Goal: Navigation & Orientation: Find specific page/section

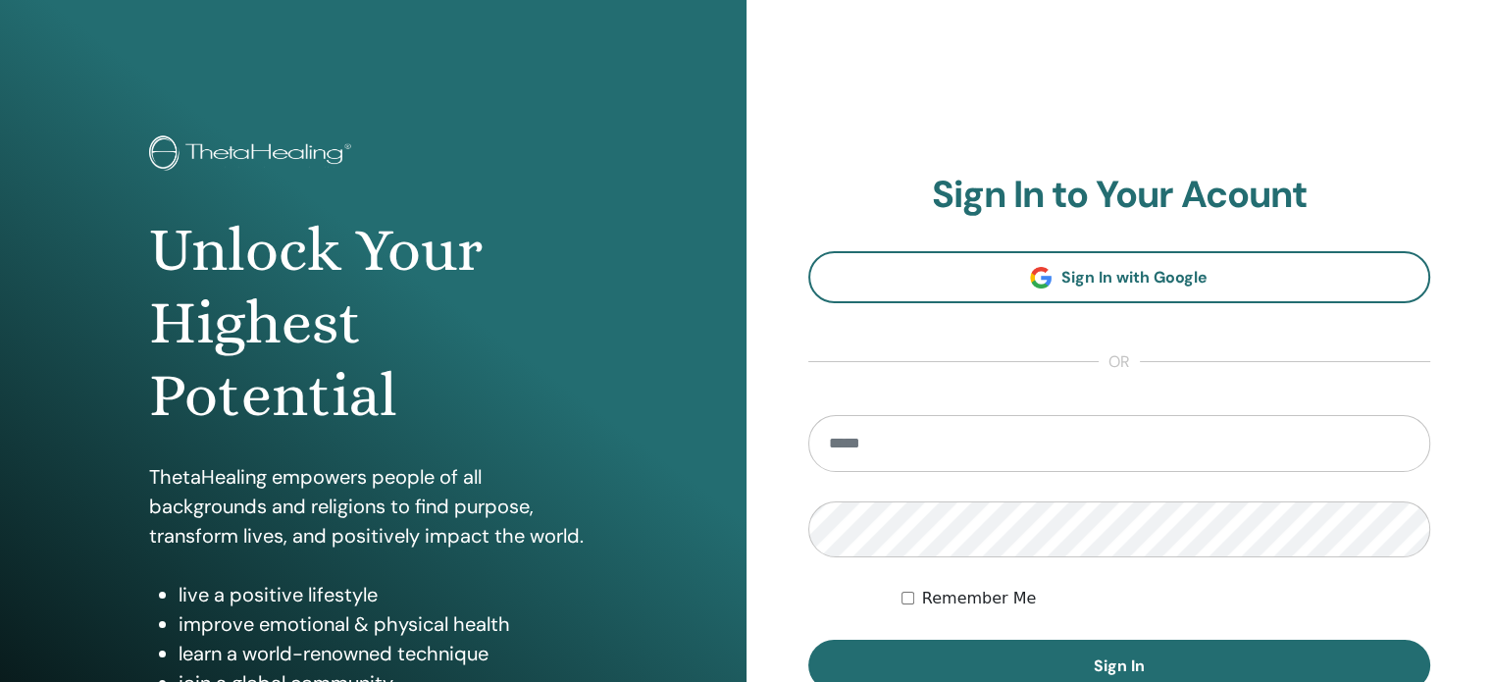
click at [874, 439] on input "email" at bounding box center [1119, 443] width 623 height 57
type input "**********"
click at [1003, 449] on input "**********" at bounding box center [1119, 443] width 623 height 57
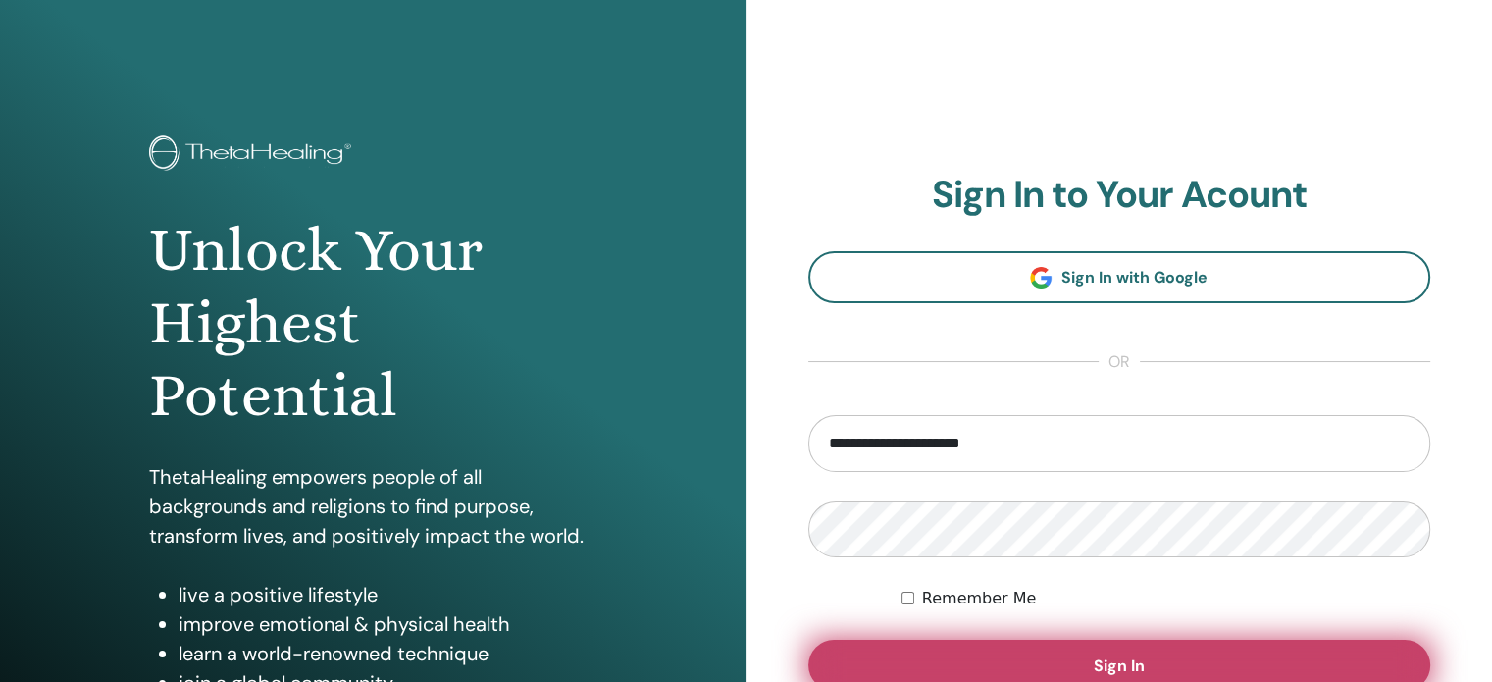
click at [1035, 642] on button "Sign In" at bounding box center [1119, 665] width 623 height 51
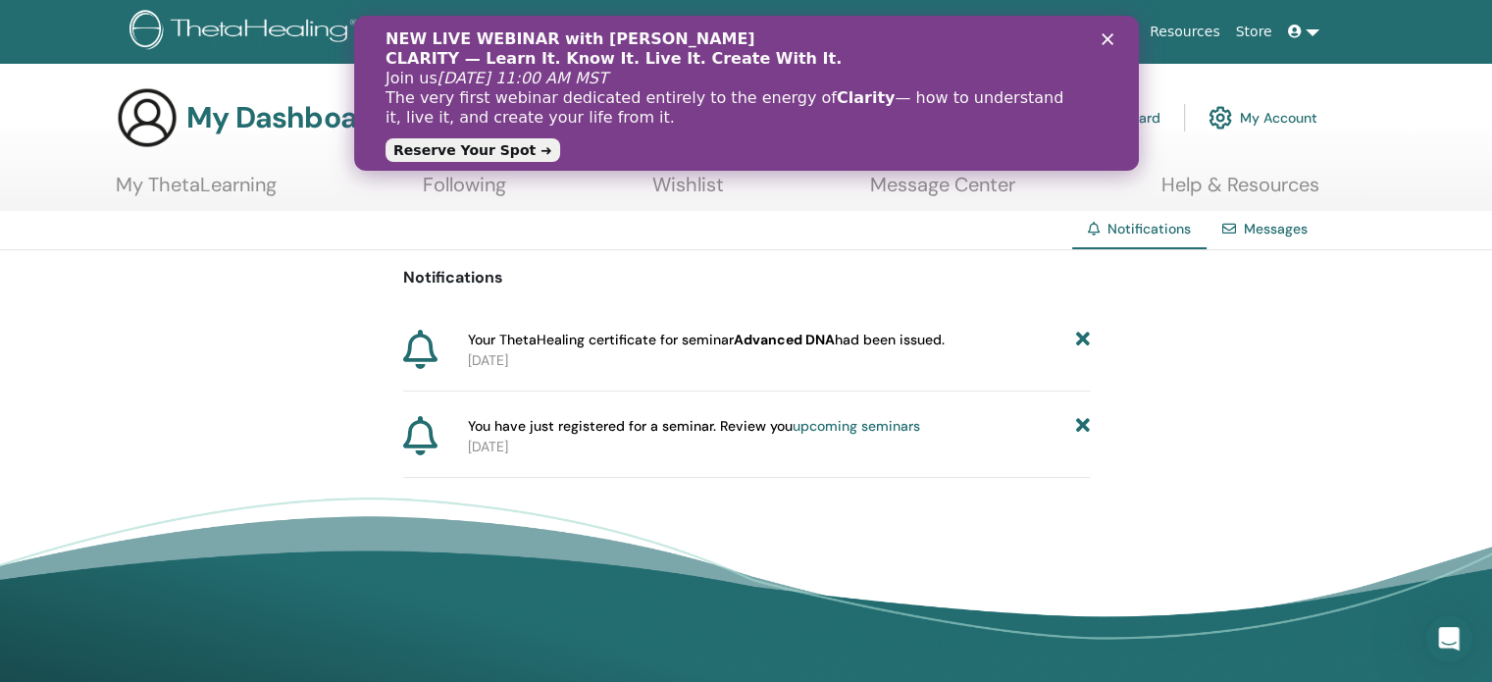
click at [1268, 329] on div "Notifications Your ThetaHealing certificate for seminar Advanced DNA had been i…" at bounding box center [746, 364] width 1492 height 228
click at [1105, 38] on icon "Zatvori" at bounding box center [1107, 39] width 12 height 12
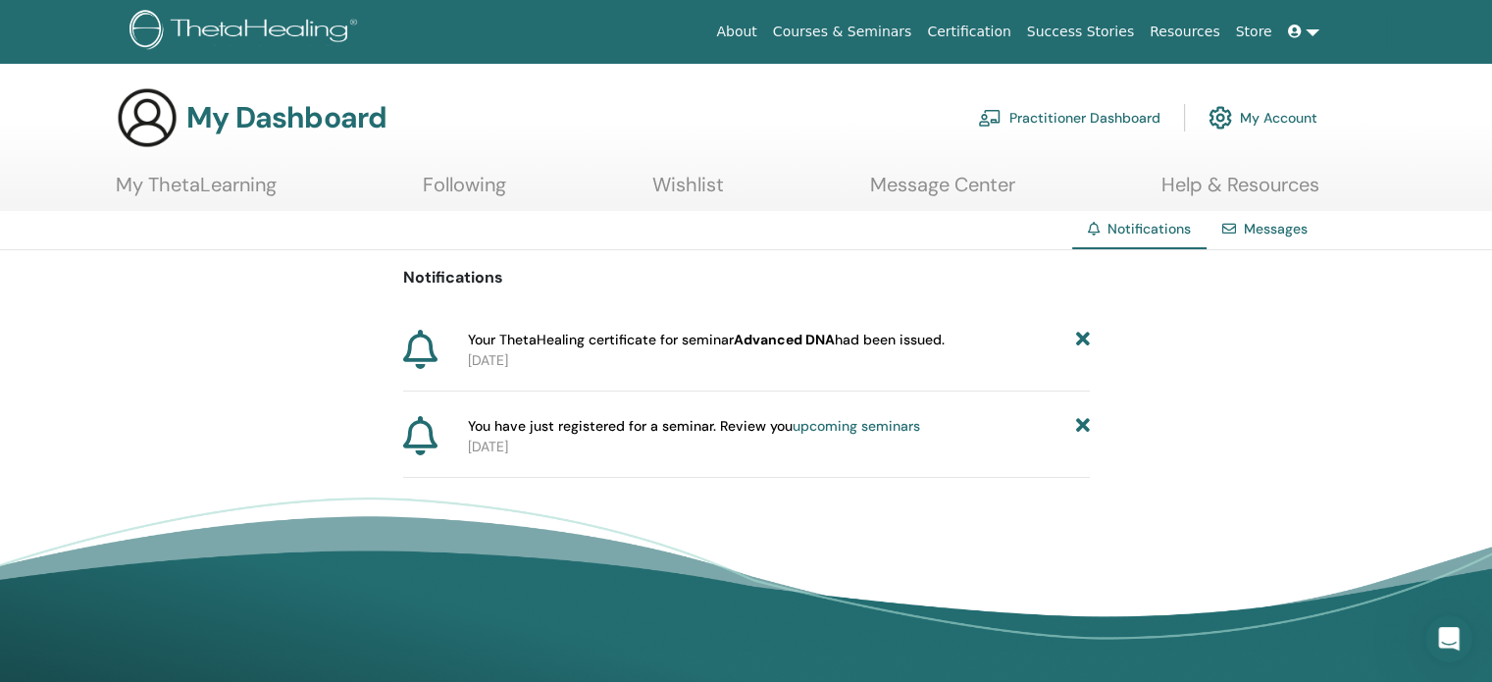
click at [1114, 118] on link "Practitioner Dashboard" at bounding box center [1069, 117] width 182 height 43
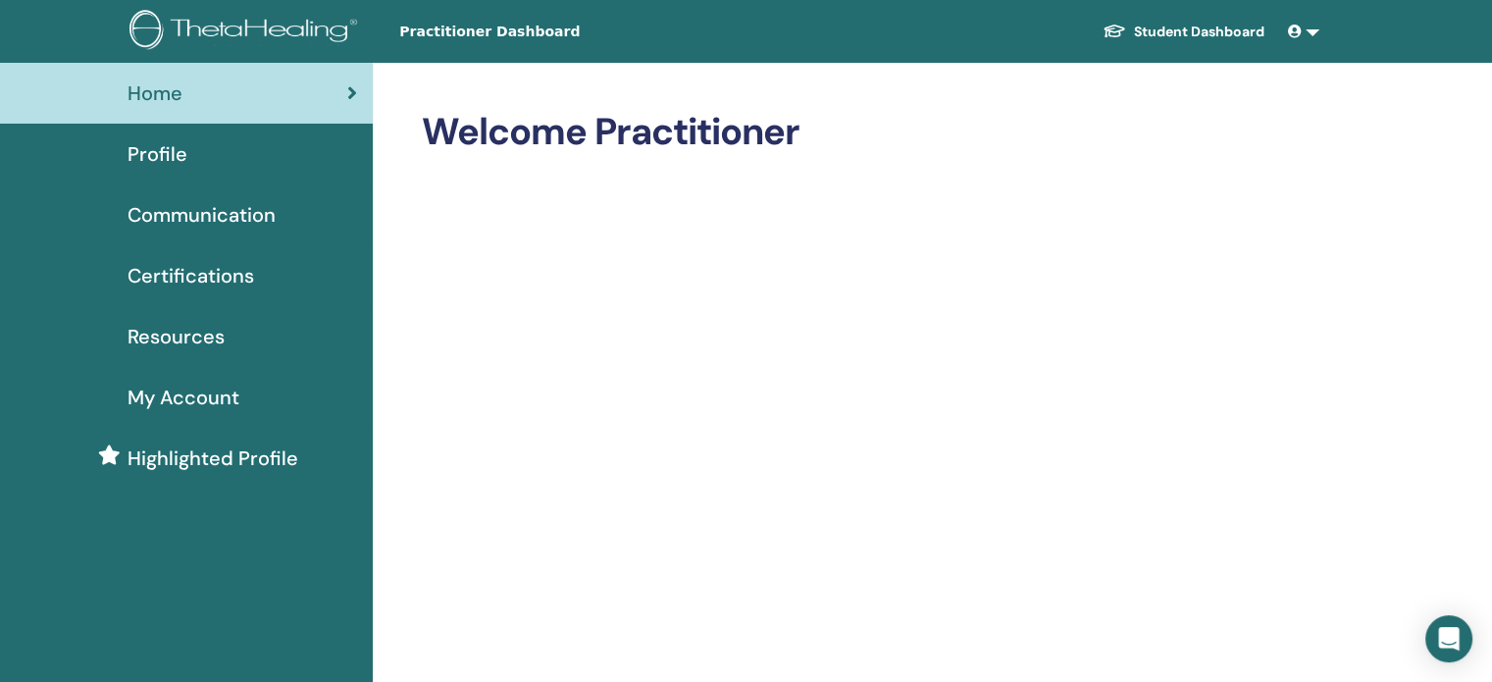
click at [216, 333] on span "Resources" at bounding box center [176, 336] width 97 height 29
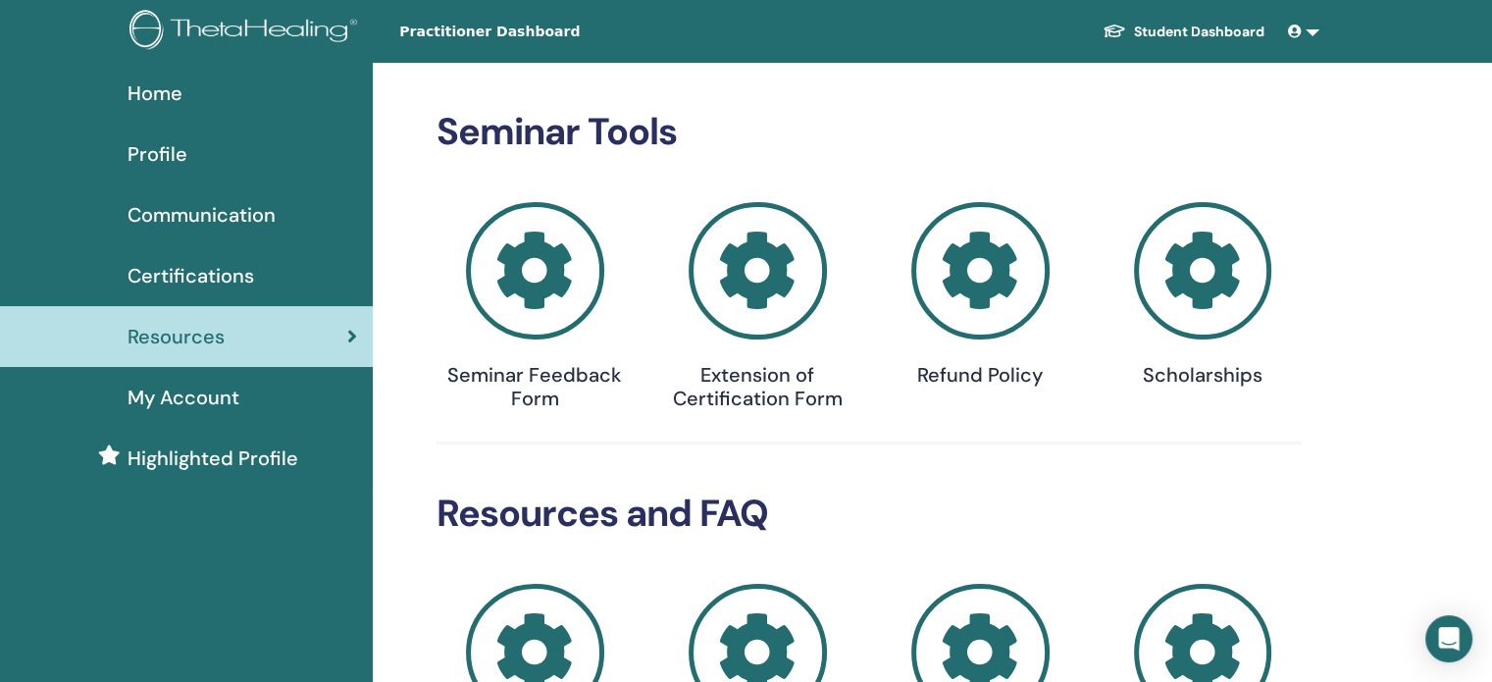
click at [588, 383] on h4 "Seminar Feedback Form" at bounding box center [535, 386] width 196 height 47
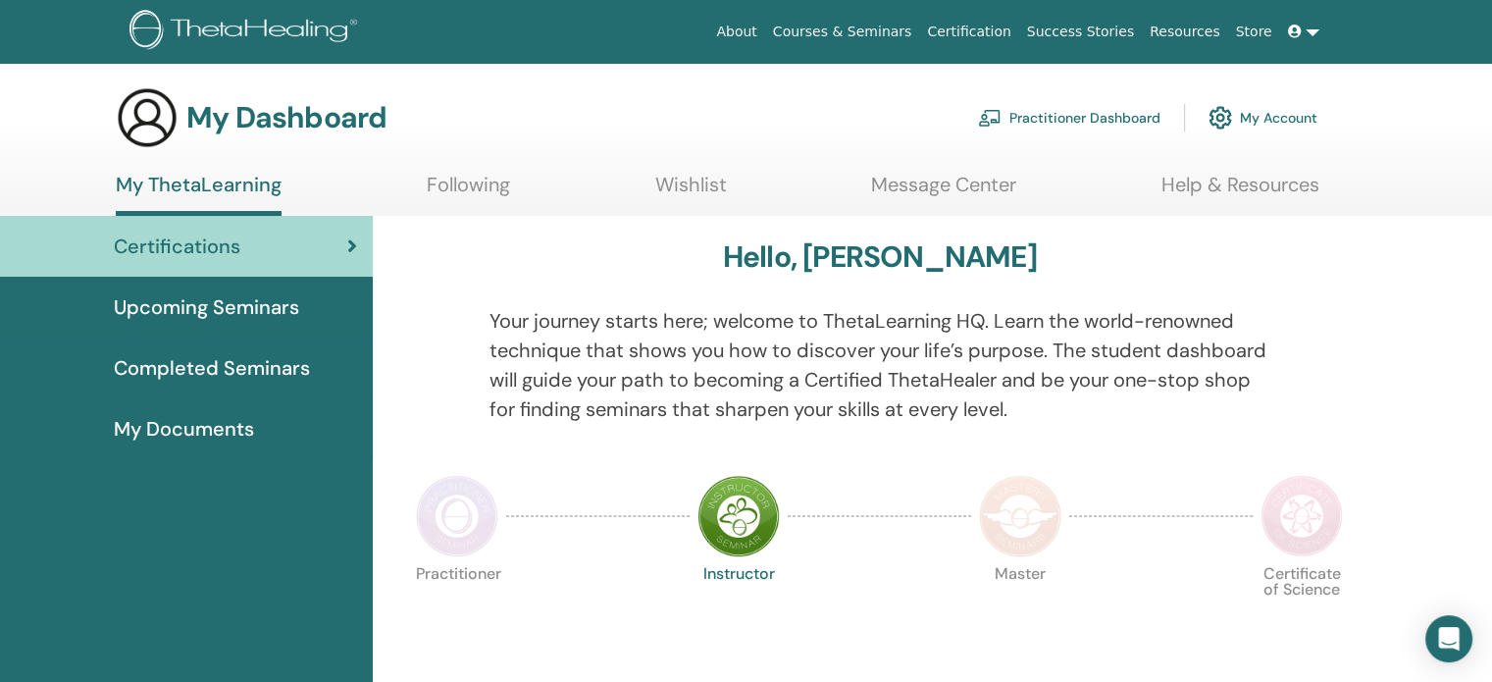
click at [215, 305] on span "Upcoming Seminars" at bounding box center [206, 306] width 185 height 29
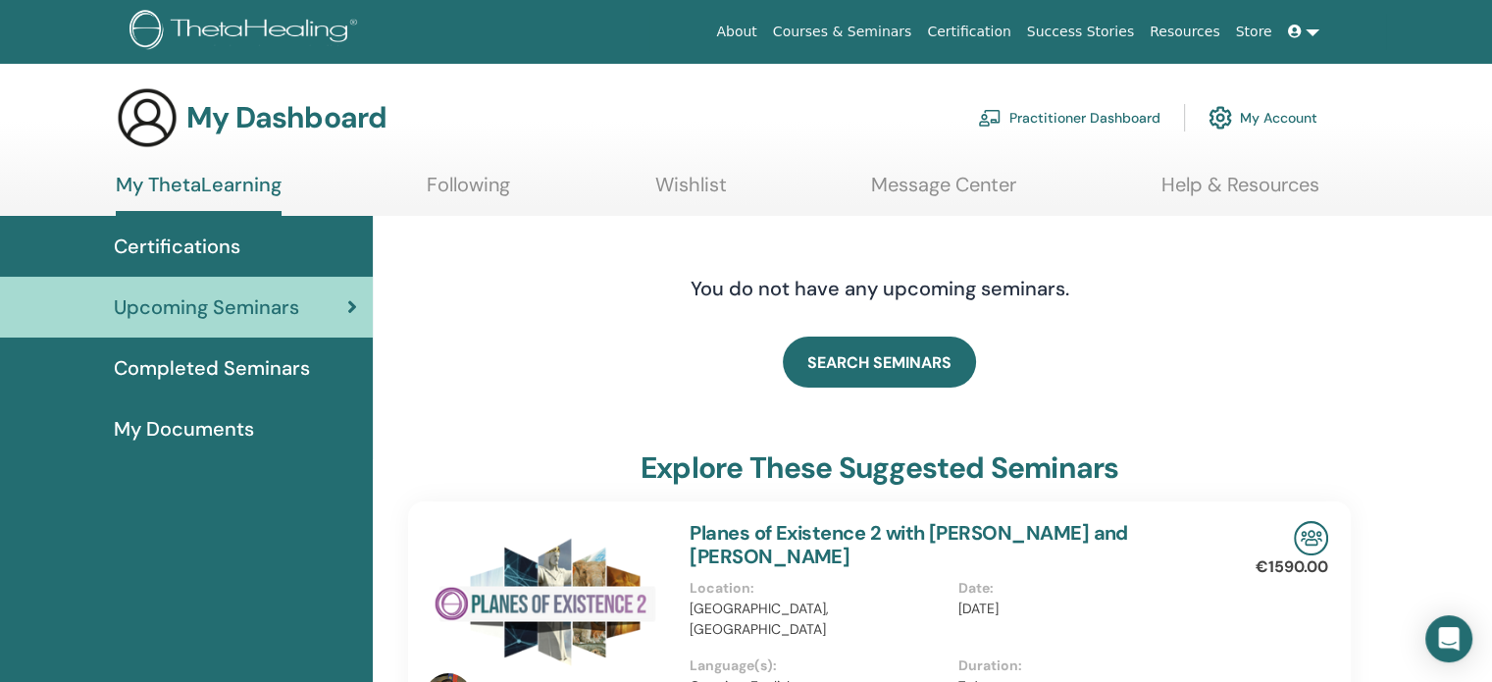
click at [698, 187] on link "Wishlist" at bounding box center [691, 192] width 72 height 38
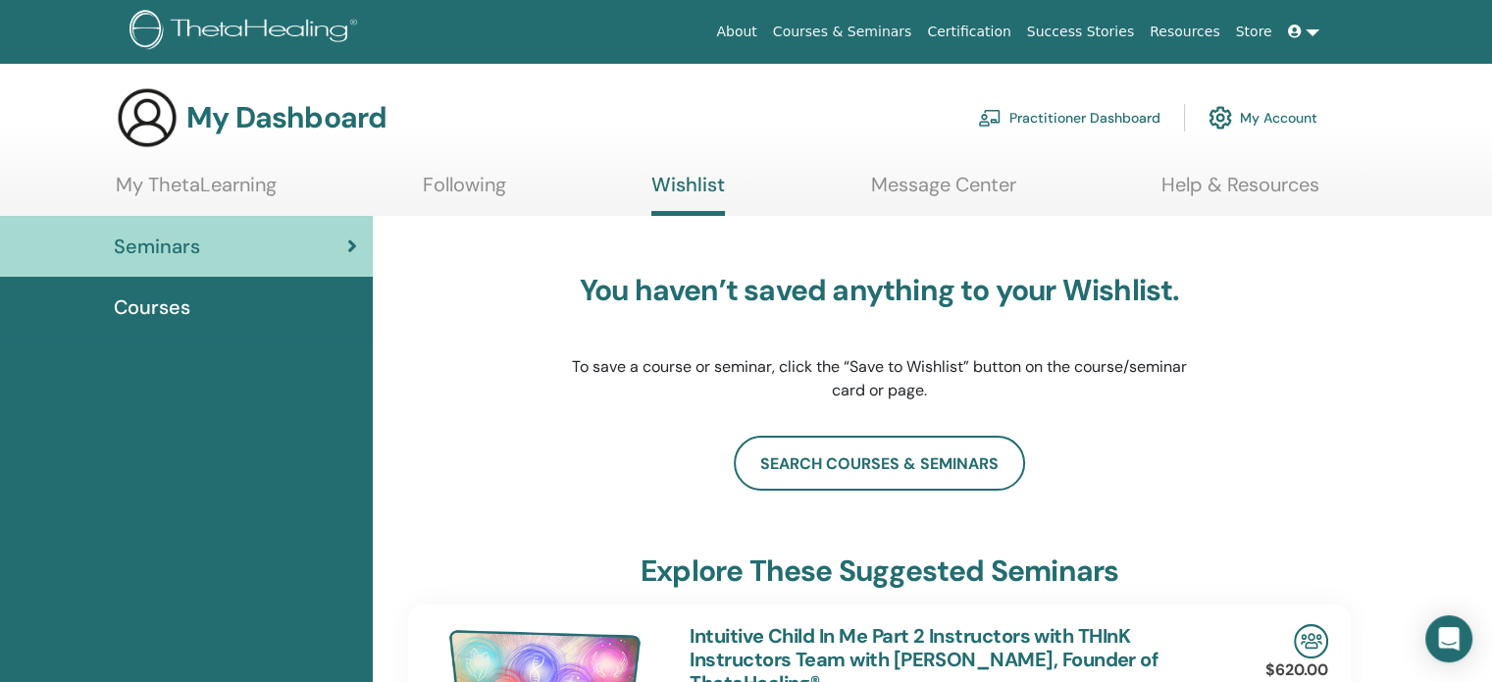
click at [478, 191] on link "Following" at bounding box center [464, 192] width 83 height 38
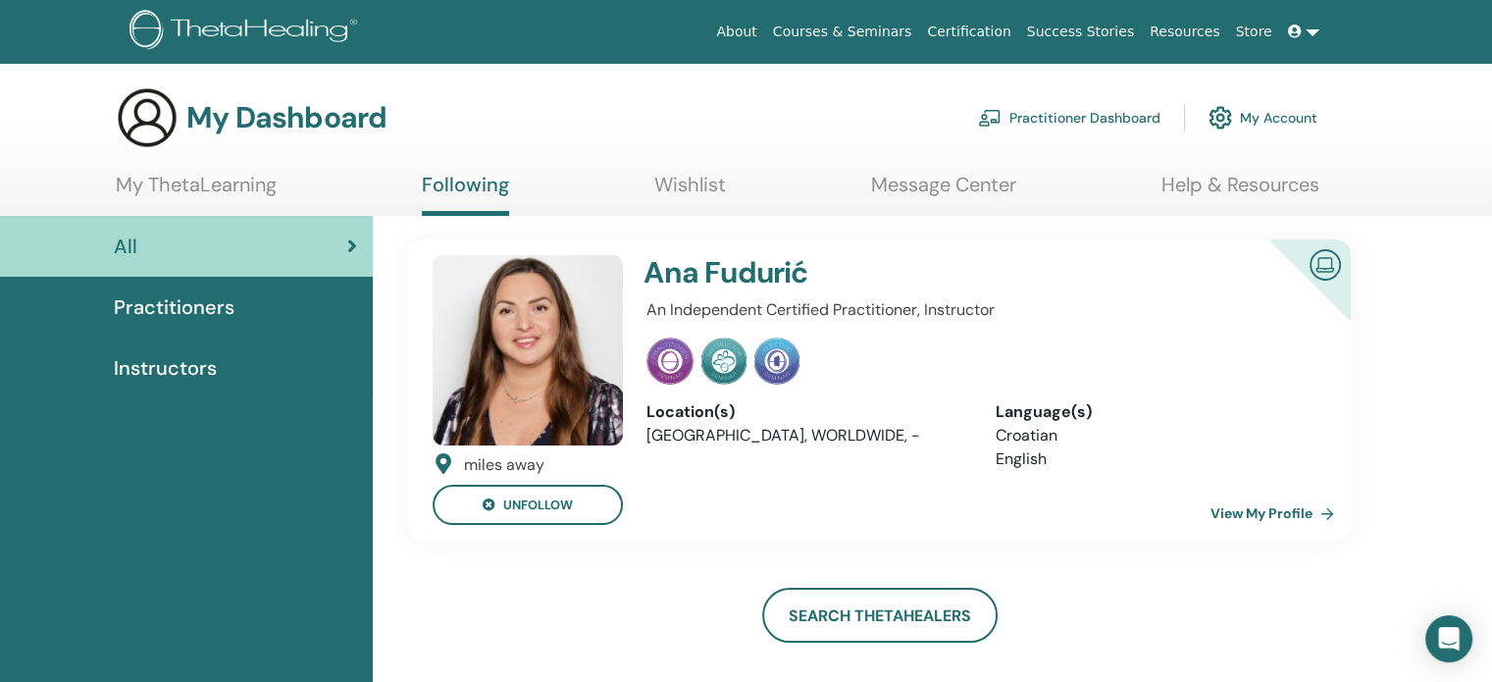
click at [184, 191] on link "My ThetaLearning" at bounding box center [196, 192] width 161 height 38
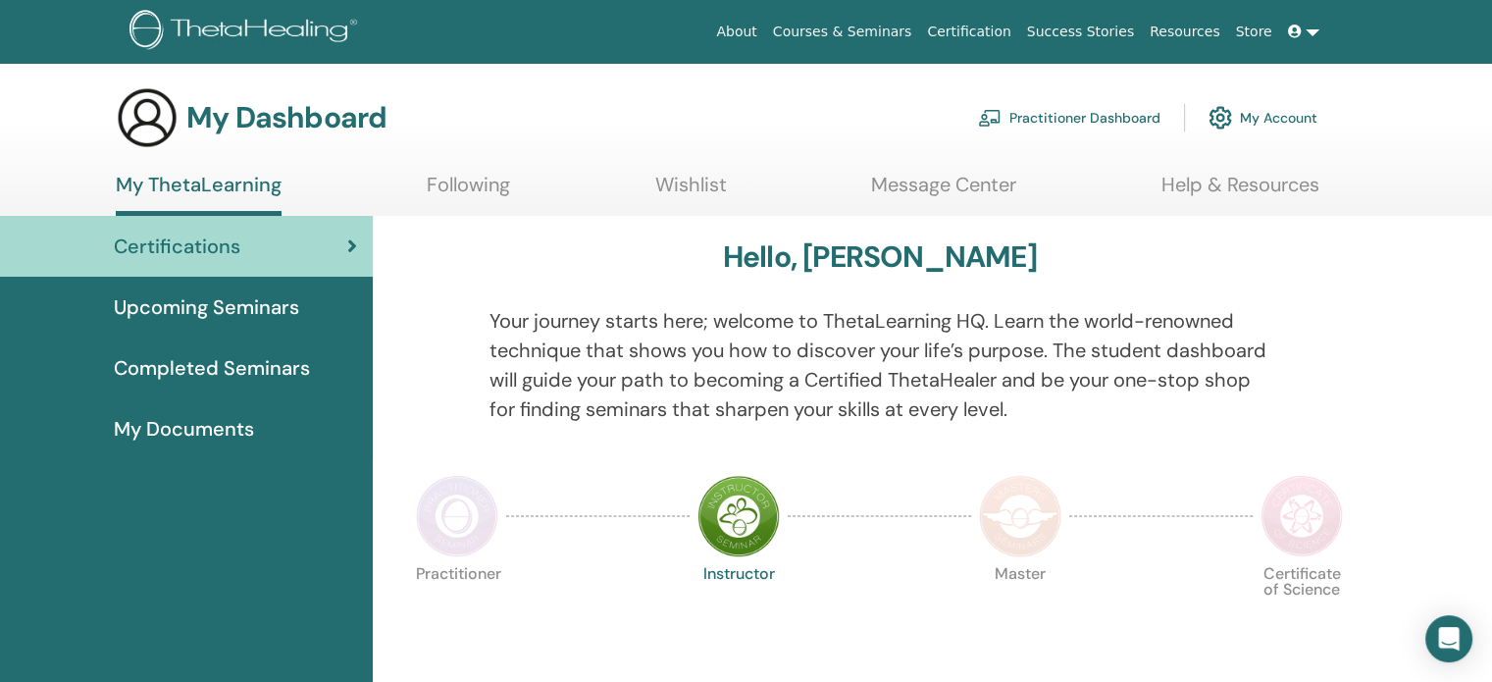
click at [876, 23] on link "Courses & Seminars" at bounding box center [842, 32] width 155 height 36
